Goal: Book appointment/travel/reservation

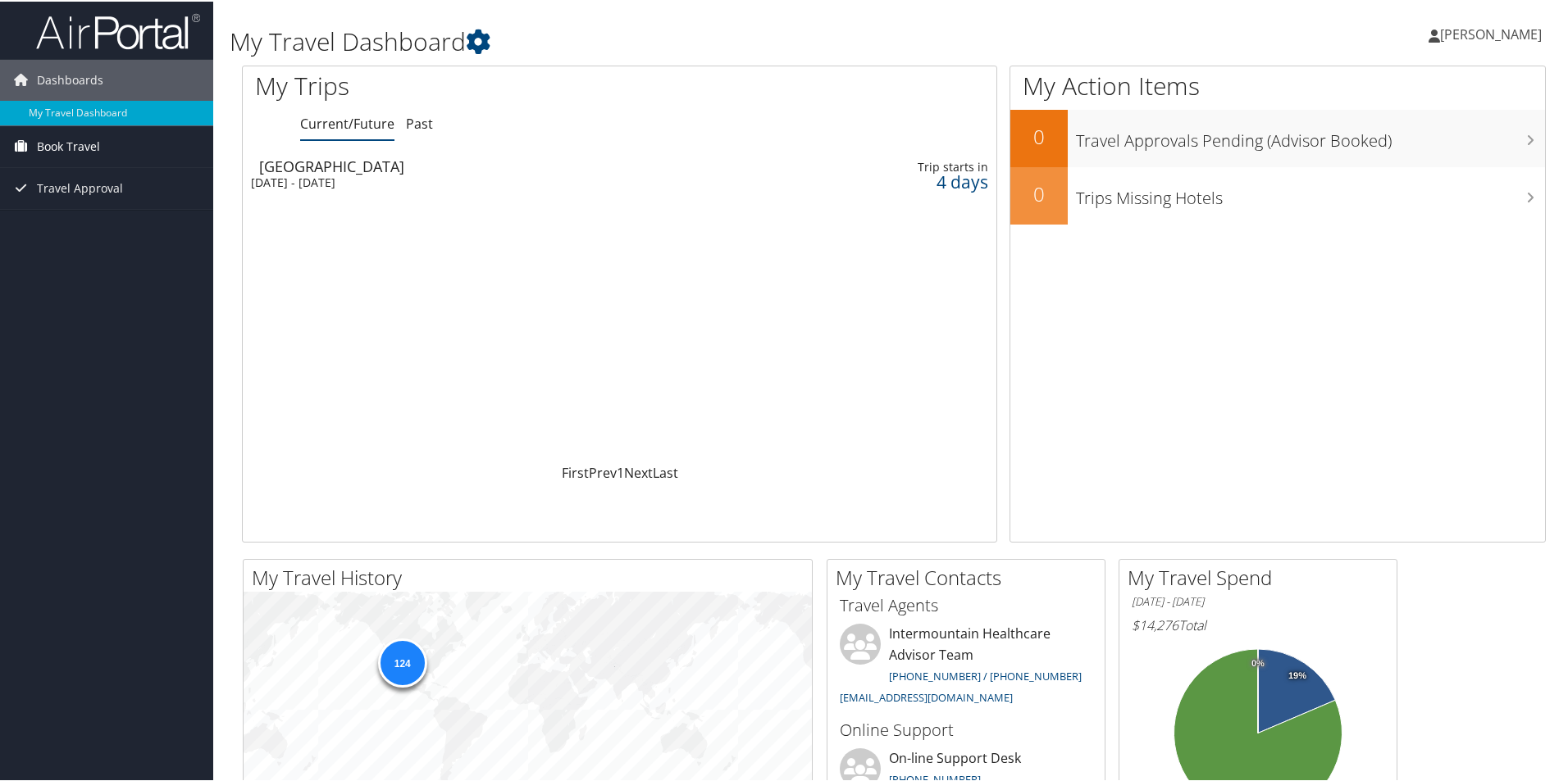
click at [76, 149] on span "Book Travel" at bounding box center [68, 145] width 63 height 41
click at [82, 204] on link "Book/Manage Online Trips" at bounding box center [106, 202] width 213 height 25
click at [27, 207] on link "Book/Manage Online Trips" at bounding box center [106, 202] width 213 height 25
